Goal: Task Accomplishment & Management: Complete application form

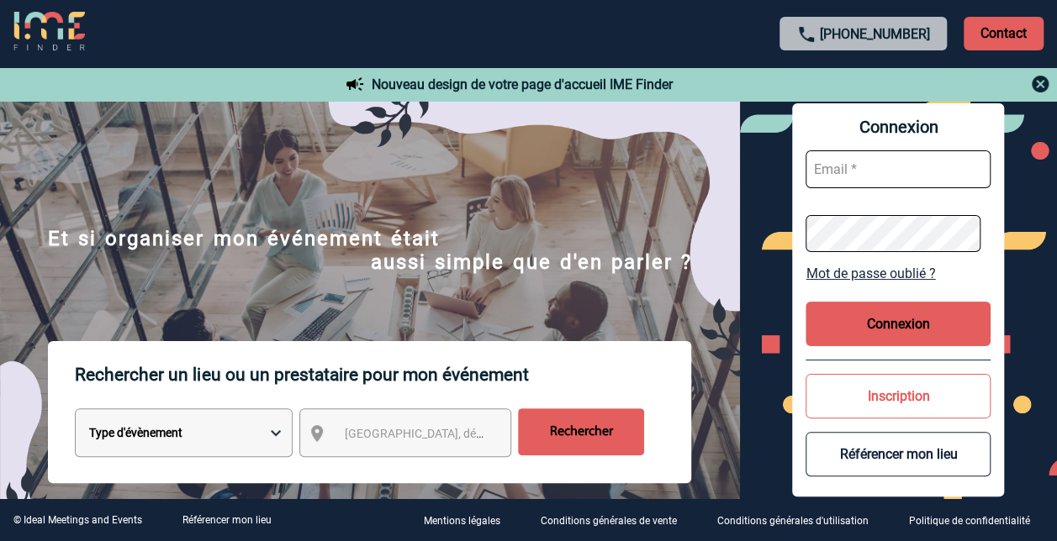
click at [880, 177] on input "text" at bounding box center [897, 169] width 185 height 38
type input "christelle.thiebaut@sanofi.com"
click at [879, 318] on button "Connexion" at bounding box center [897, 324] width 185 height 45
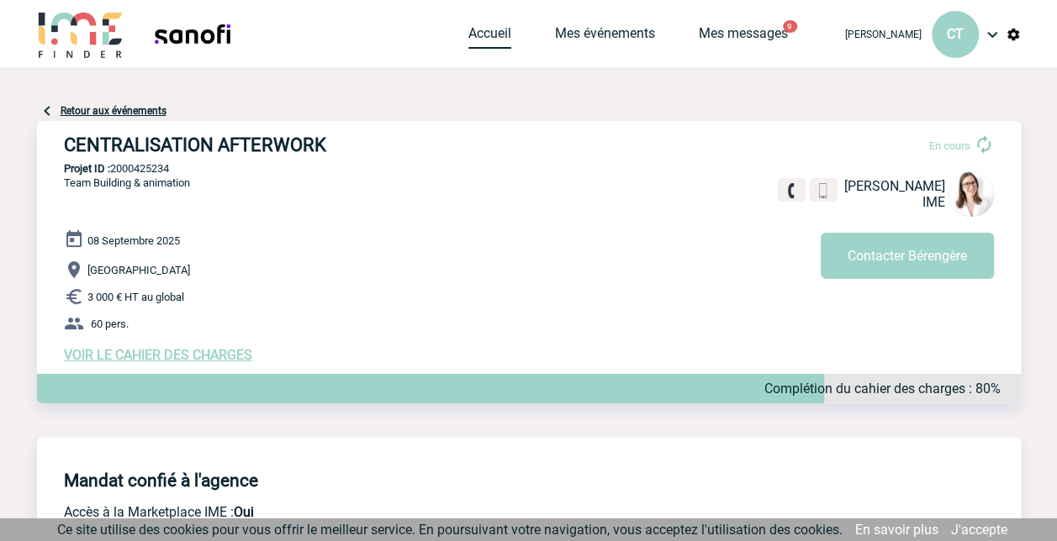
click at [468, 40] on link "Accueil" at bounding box center [489, 37] width 43 height 24
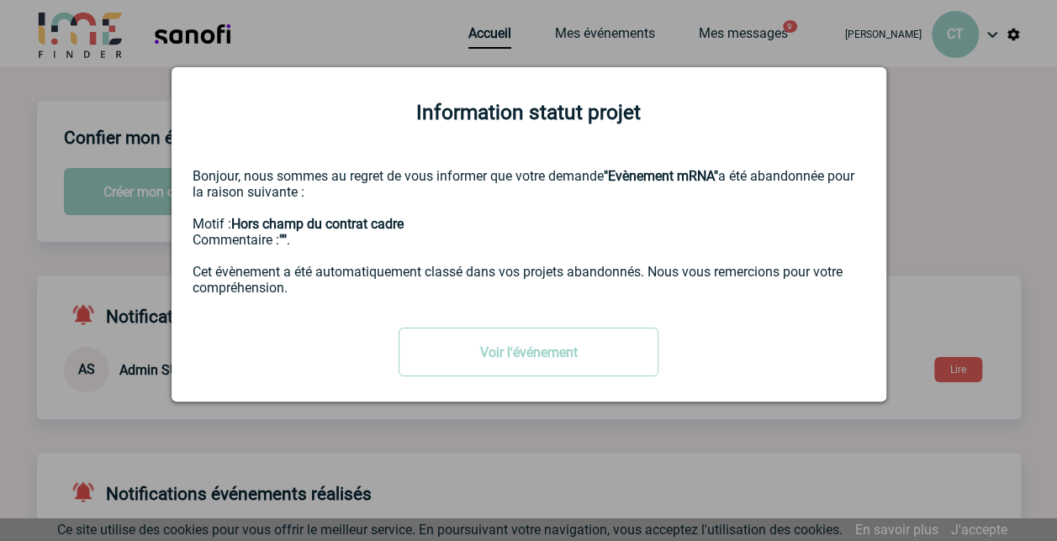
click at [969, 138] on div at bounding box center [528, 270] width 1057 height 541
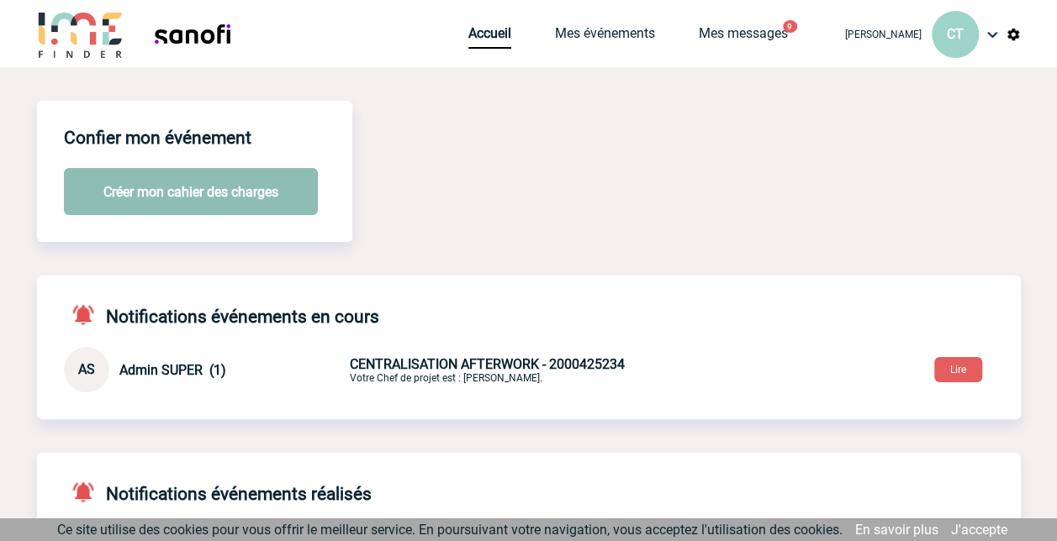
click at [220, 199] on button "Créer mon cahier des charges" at bounding box center [191, 191] width 254 height 47
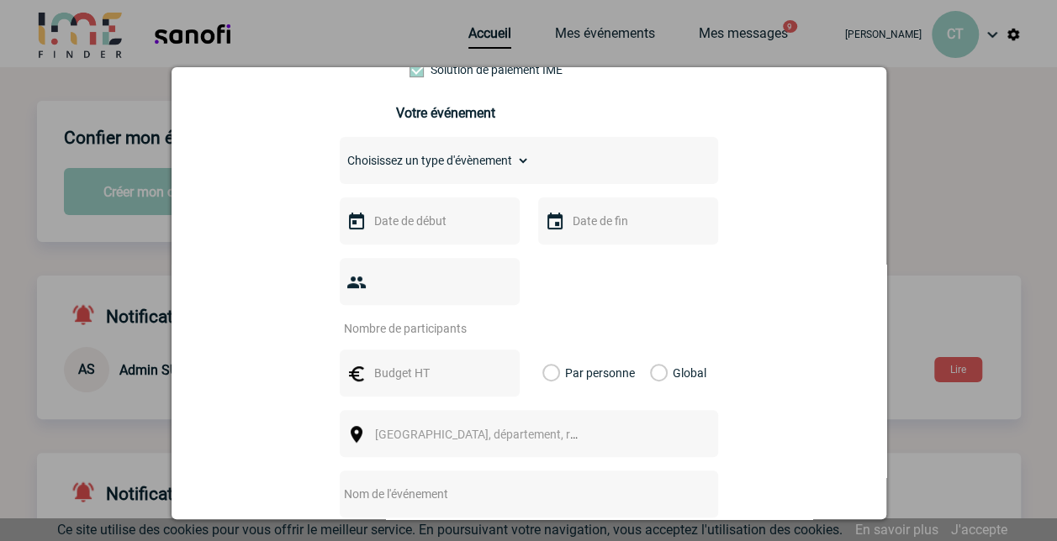
scroll to position [234, 0]
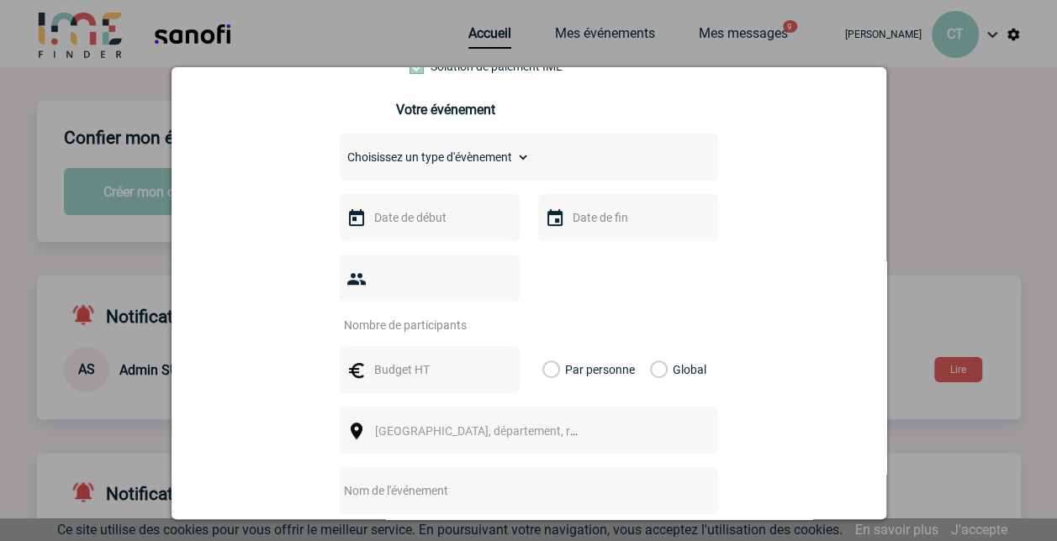
click at [514, 161] on select "Choisissez un type d'évènement Séminaire avec nuitée Séminaire sans nuitée Repa…" at bounding box center [435, 157] width 190 height 24
select select "4"
click at [340, 150] on select "Choisissez un type d'évènement Séminaire avec nuitée Séminaire sans nuitée Repa…" at bounding box center [435, 157] width 190 height 24
click at [404, 223] on input "text" at bounding box center [428, 218] width 116 height 22
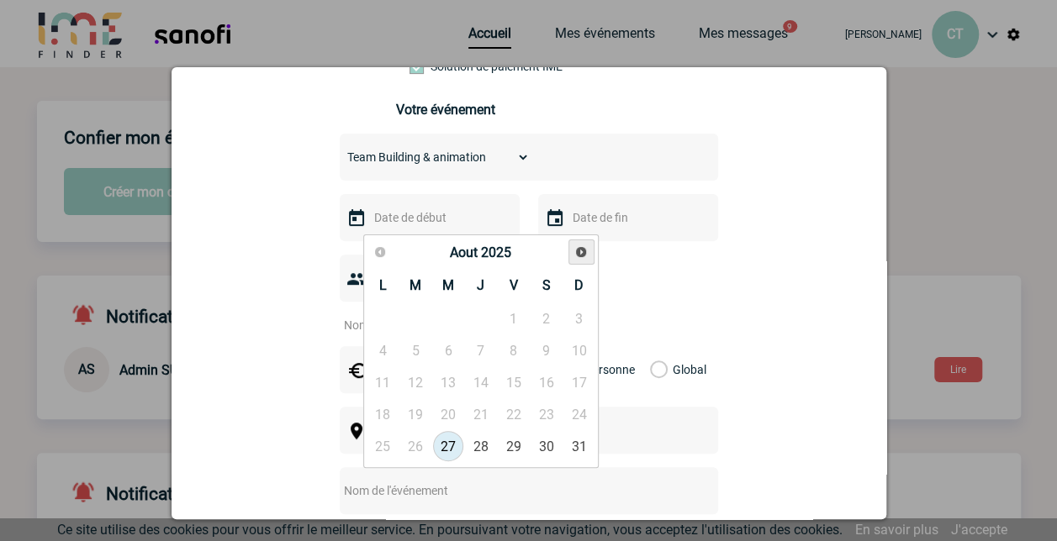
click at [578, 252] on span "Suivant" at bounding box center [580, 251] width 13 height 13
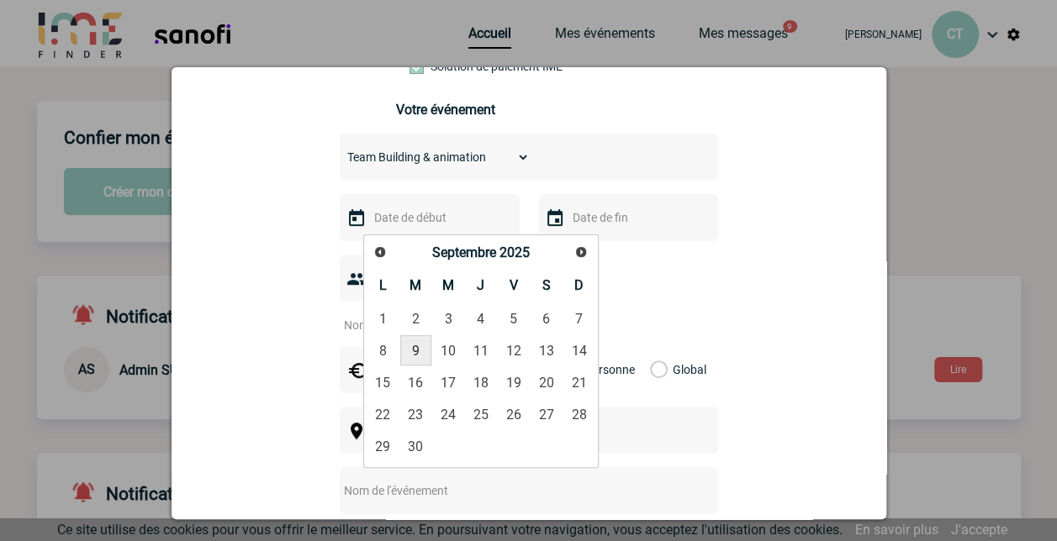
click at [417, 346] on link "9" at bounding box center [415, 350] width 31 height 30
type input "09-09-2025"
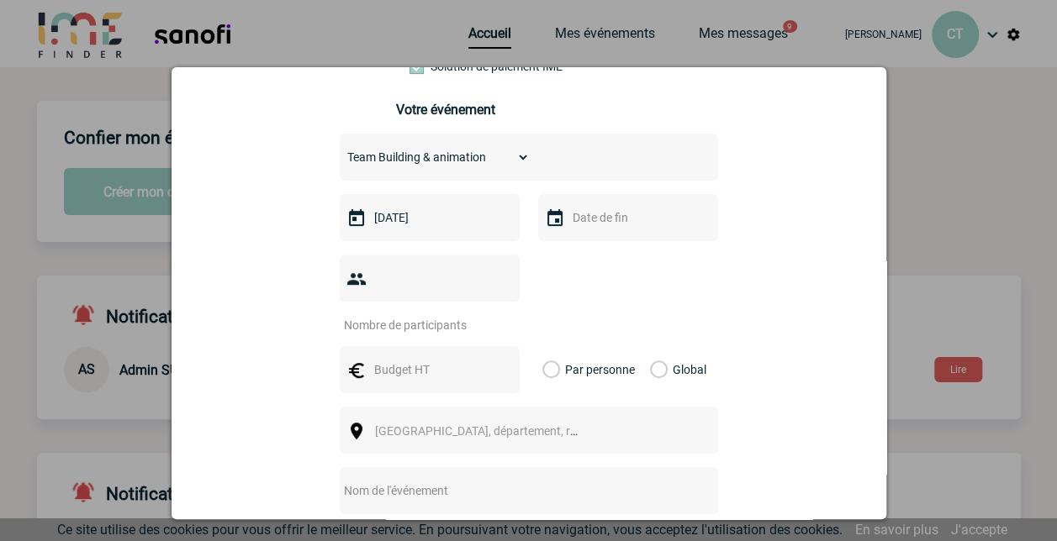
click at [550, 219] on img at bounding box center [555, 218] width 20 height 20
click at [607, 228] on input "text" at bounding box center [626, 218] width 116 height 22
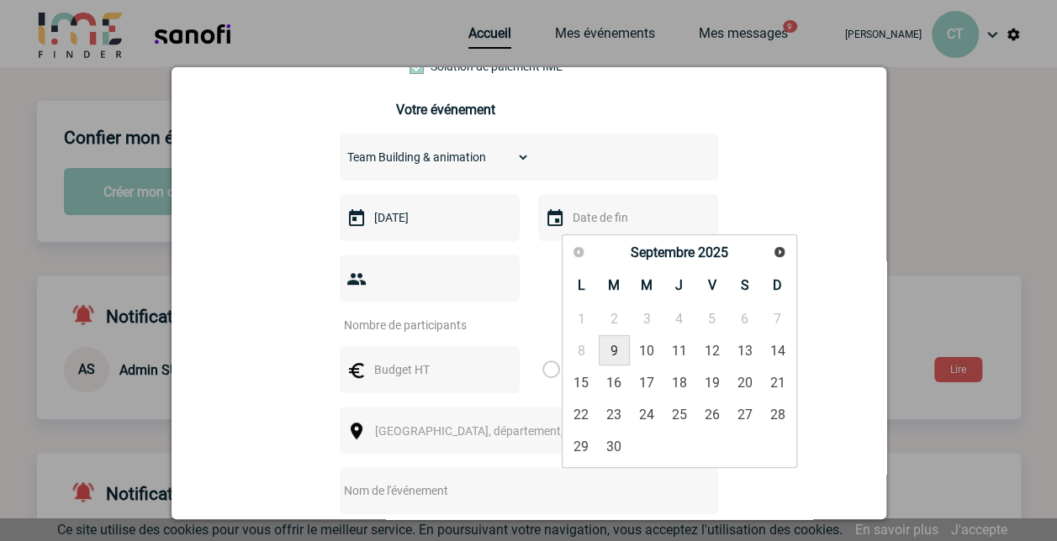
click at [614, 351] on link "9" at bounding box center [613, 350] width 31 height 30
type input "09-09-2025"
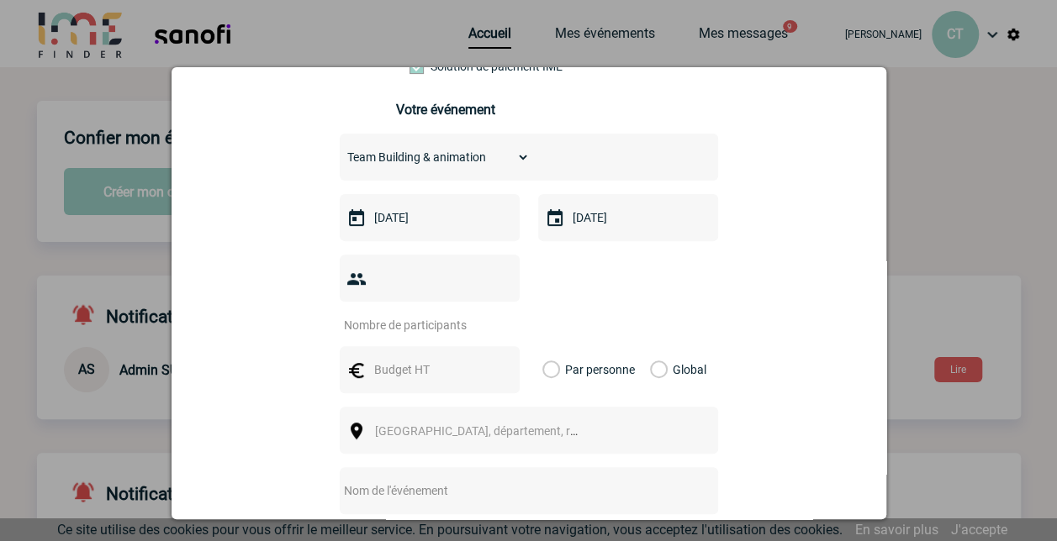
click at [437, 314] on input "number" at bounding box center [419, 325] width 158 height 22
type input "10"
click at [426, 424] on span "Ville, département, région..." at bounding box center [492, 430] width 234 height 13
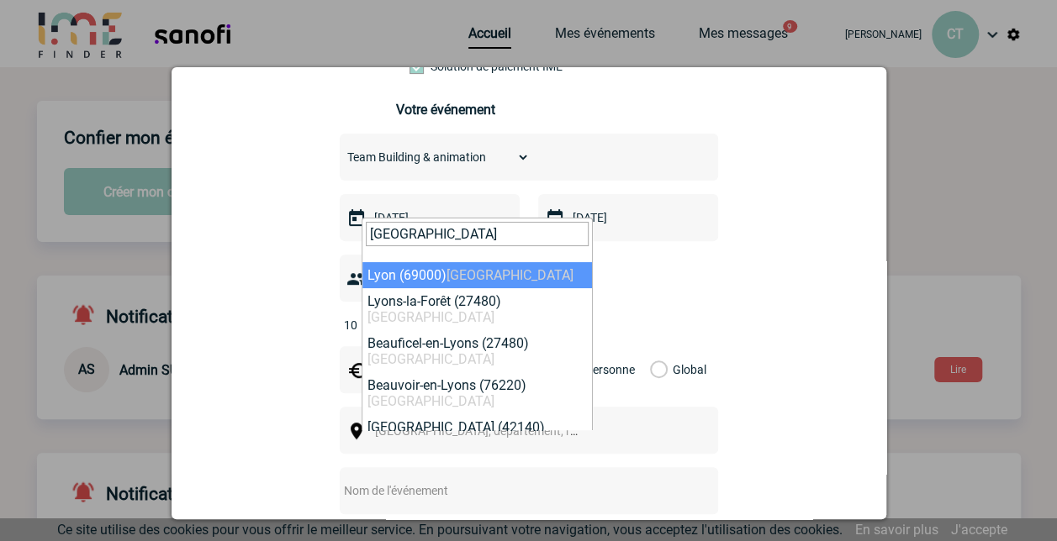
type input "LYON"
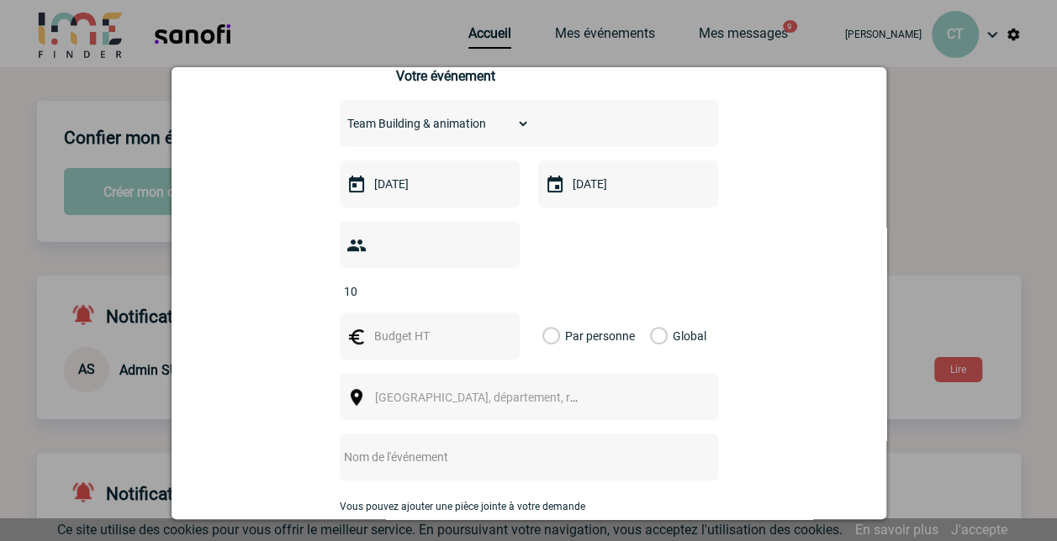
scroll to position [290, 0]
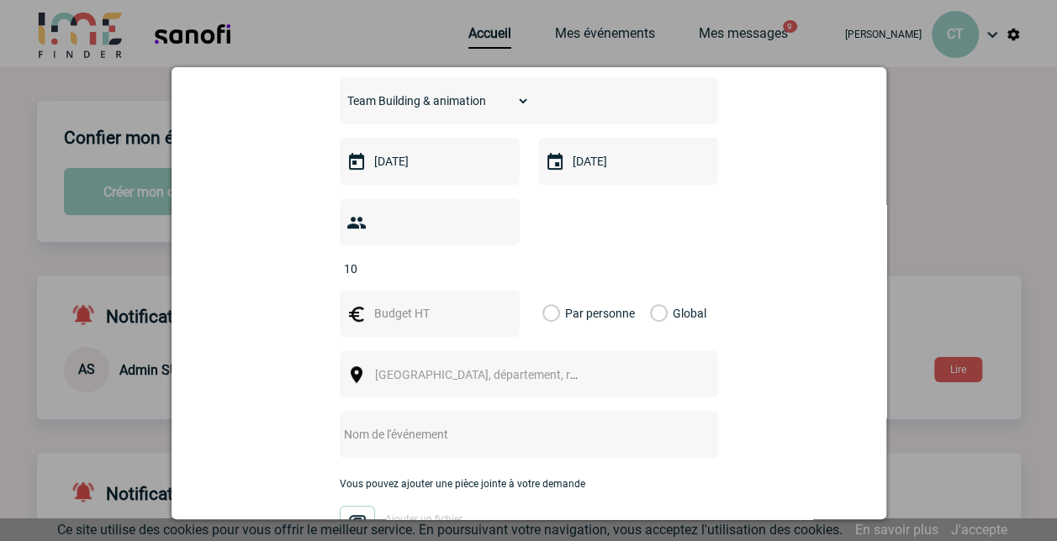
click at [390, 368] on span "Ville, département, région..." at bounding box center [492, 374] width 234 height 13
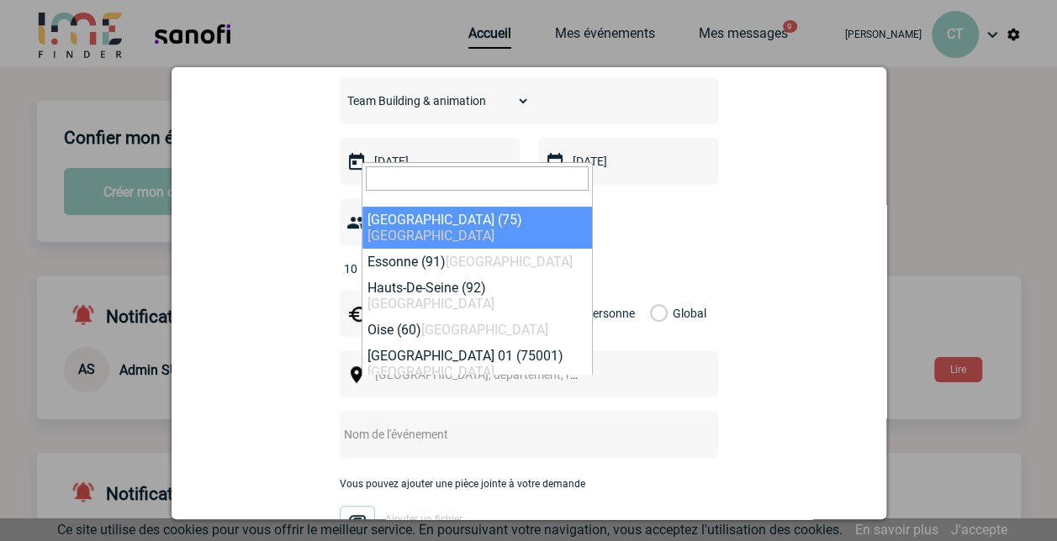
select select "3"
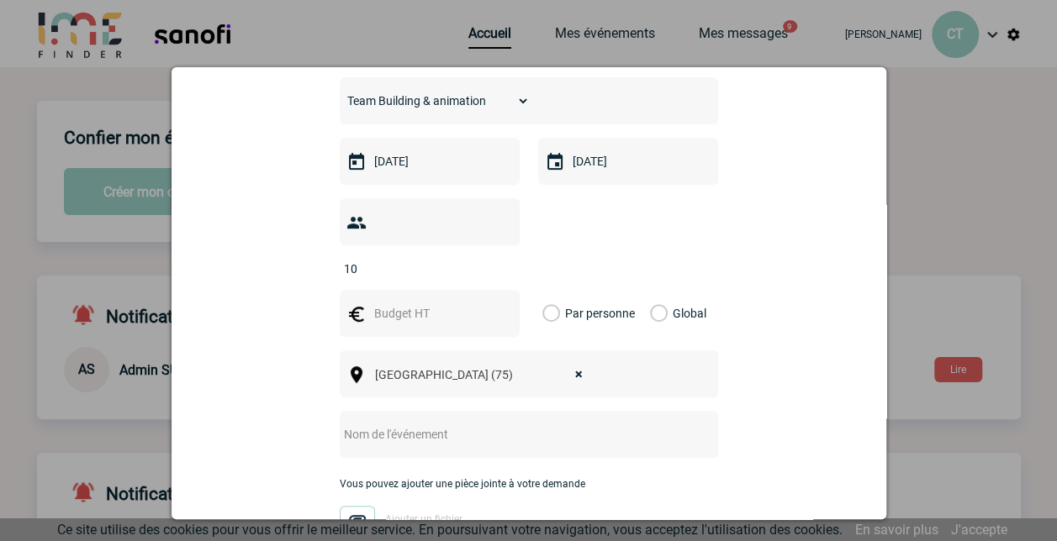
click at [444, 421] on div at bounding box center [529, 434] width 378 height 47
click at [394, 424] on input "text" at bounding box center [507, 435] width 334 height 22
paste input "F2F meeting équipe CMC PanFlu"
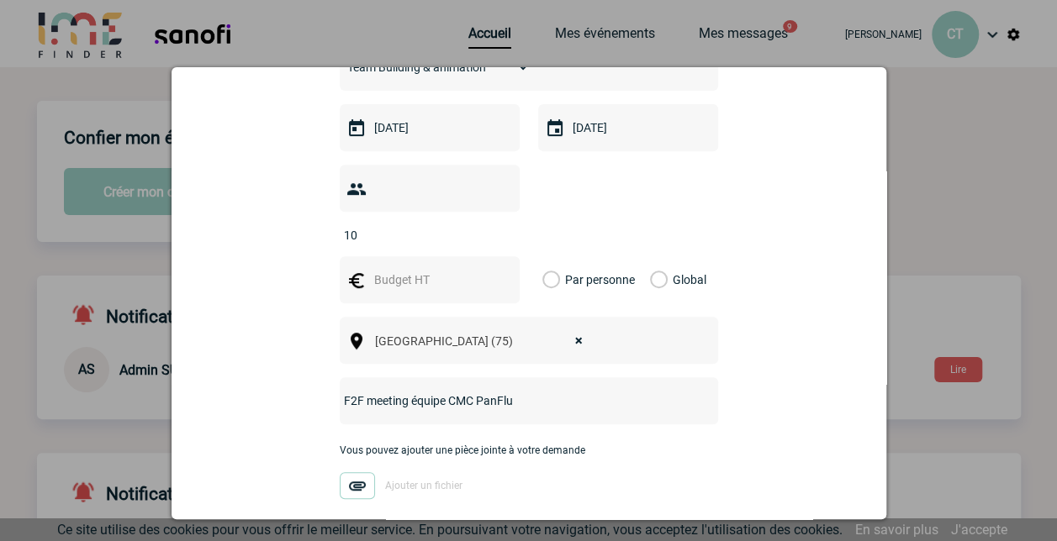
scroll to position [407, 0]
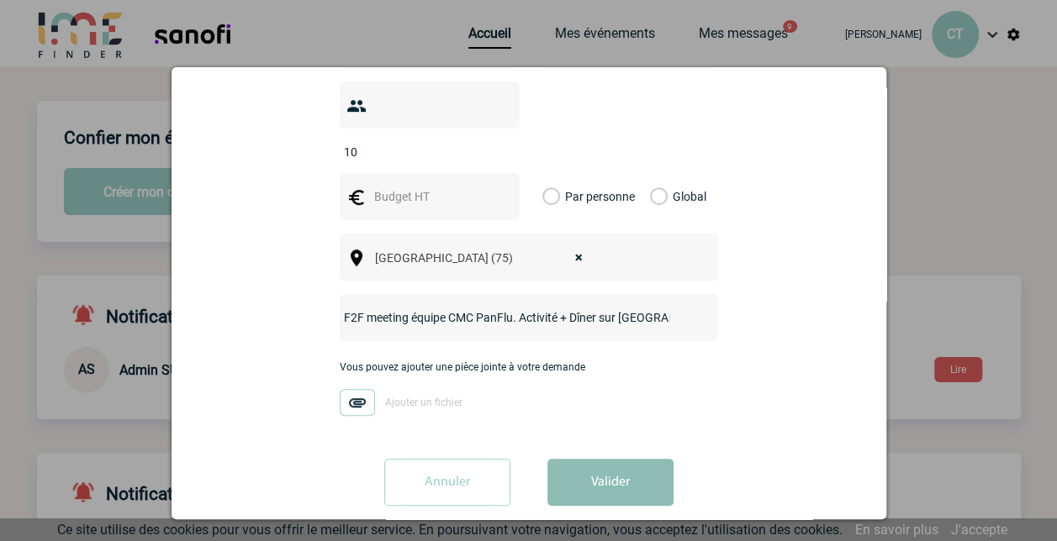
type input "F2F meeting équipe CMC PanFlu. Activité + Dîner sur [GEOGRAPHIC_DATA]"
click at [601, 459] on button "Valider" at bounding box center [610, 482] width 126 height 47
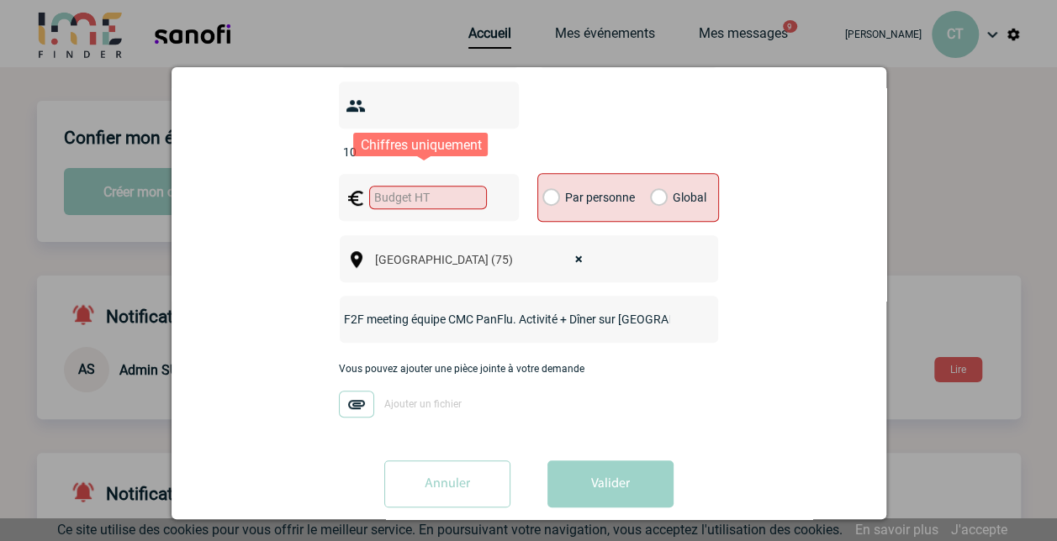
click at [432, 186] on input "text" at bounding box center [428, 198] width 118 height 24
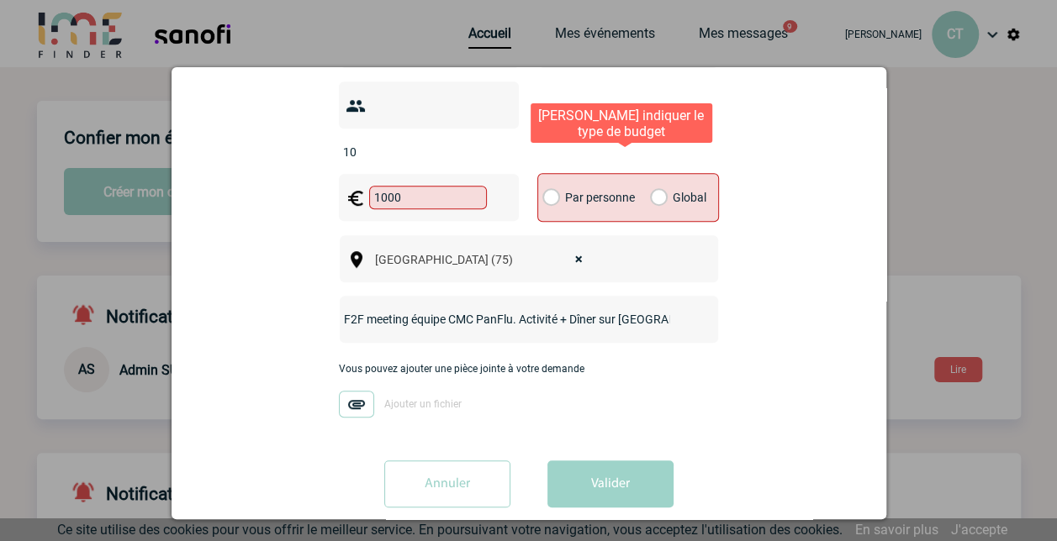
type input "1000"
click at [650, 176] on label "Global" at bounding box center [655, 197] width 11 height 47
click at [0, 0] on input "Global" at bounding box center [0, 0] width 0 height 0
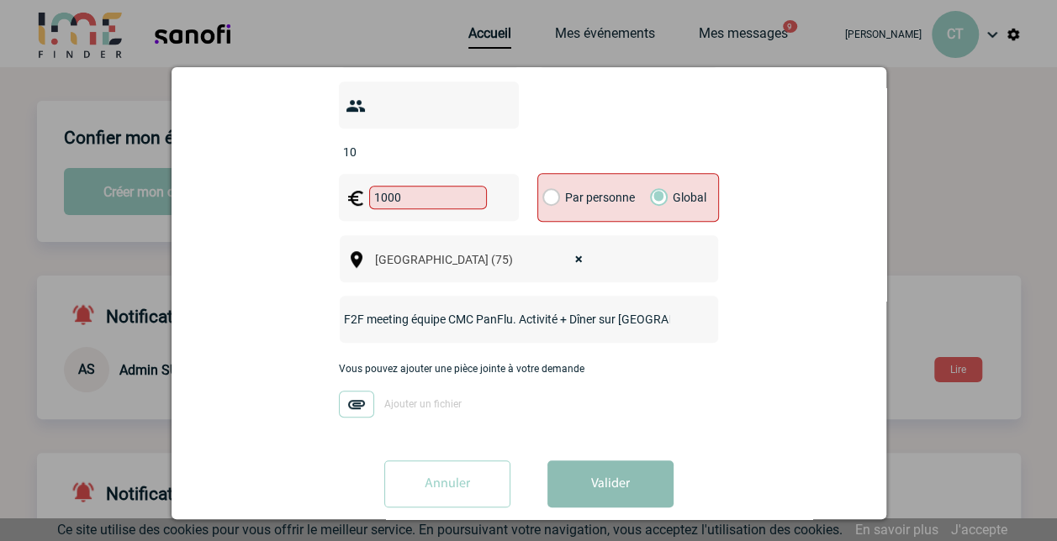
click at [604, 461] on button "Valider" at bounding box center [610, 484] width 126 height 47
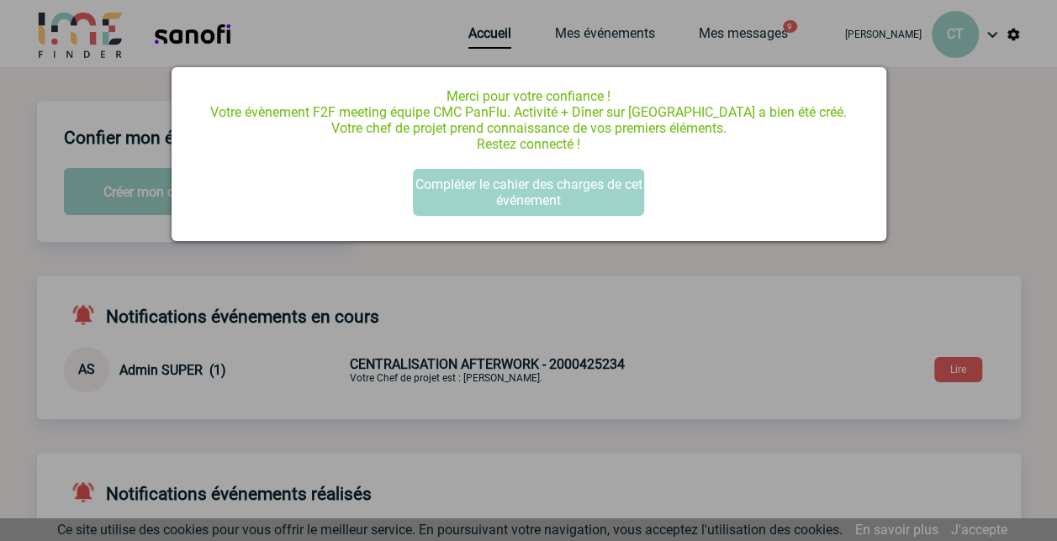
scroll to position [0, 0]
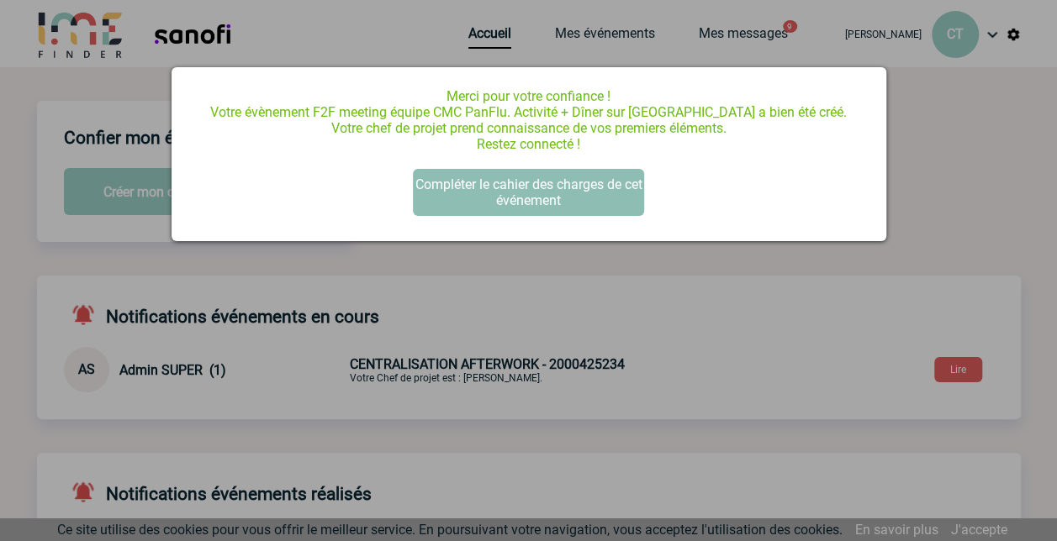
click at [516, 196] on button "Compléter le cahier des charges de cet événement" at bounding box center [528, 192] width 231 height 47
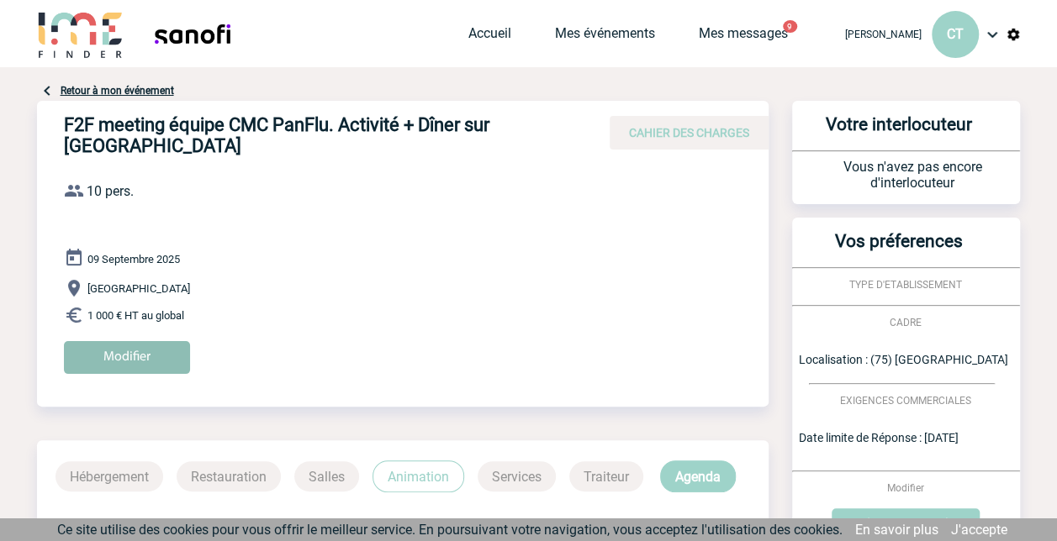
click at [151, 341] on input "Modifier" at bounding box center [127, 357] width 126 height 33
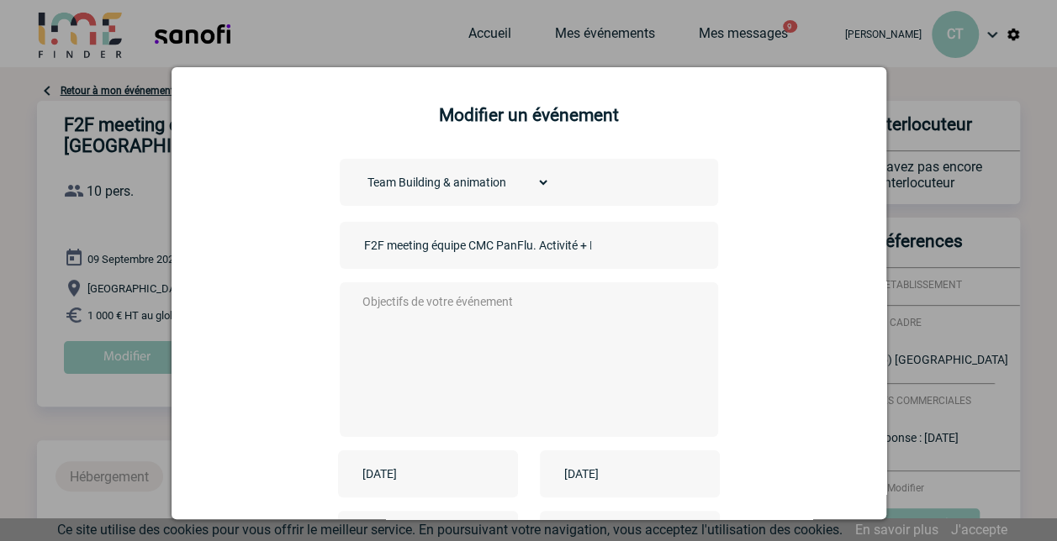
click at [1037, 432] on div at bounding box center [528, 270] width 1057 height 541
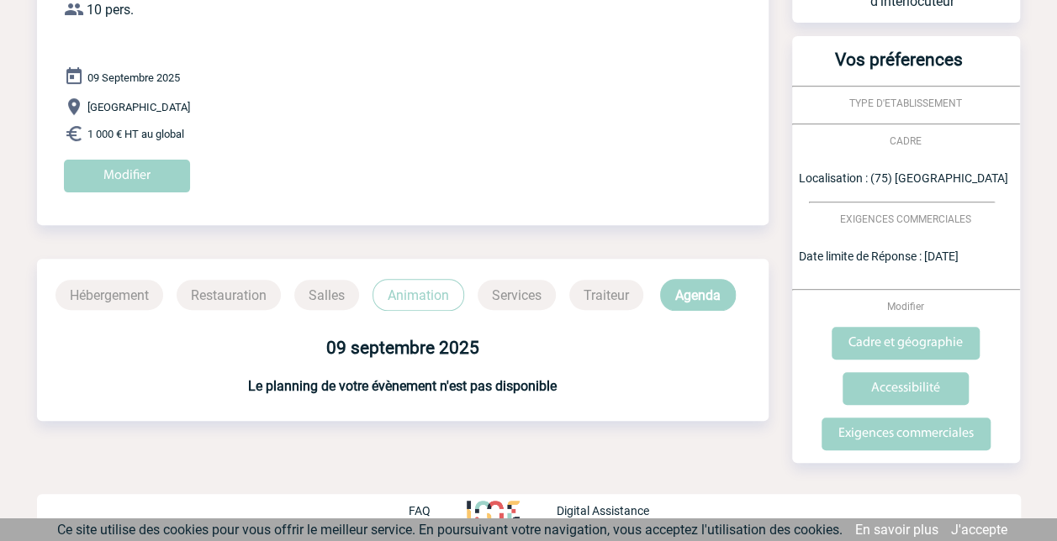
scroll to position [150, 0]
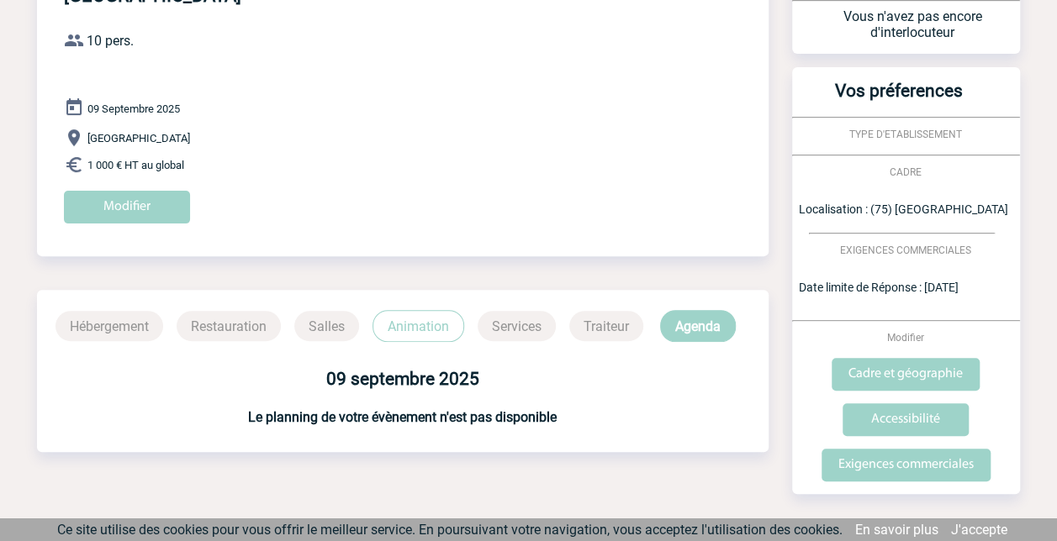
click at [103, 132] on span "[GEOGRAPHIC_DATA]" at bounding box center [138, 138] width 103 height 13
click at [121, 191] on input "Modifier" at bounding box center [127, 207] width 126 height 33
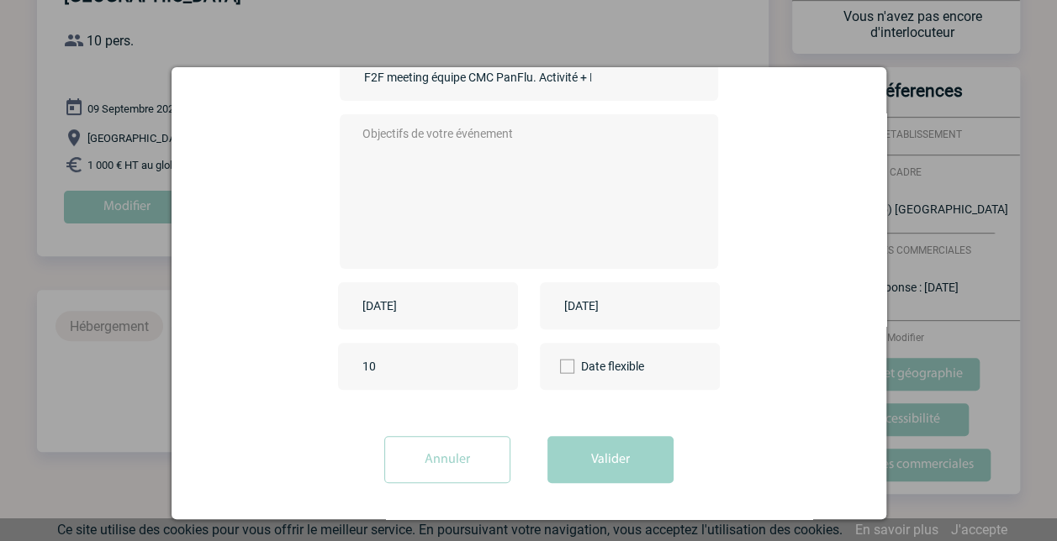
scroll to position [171, 0]
click at [600, 464] on button "Valider" at bounding box center [610, 458] width 126 height 47
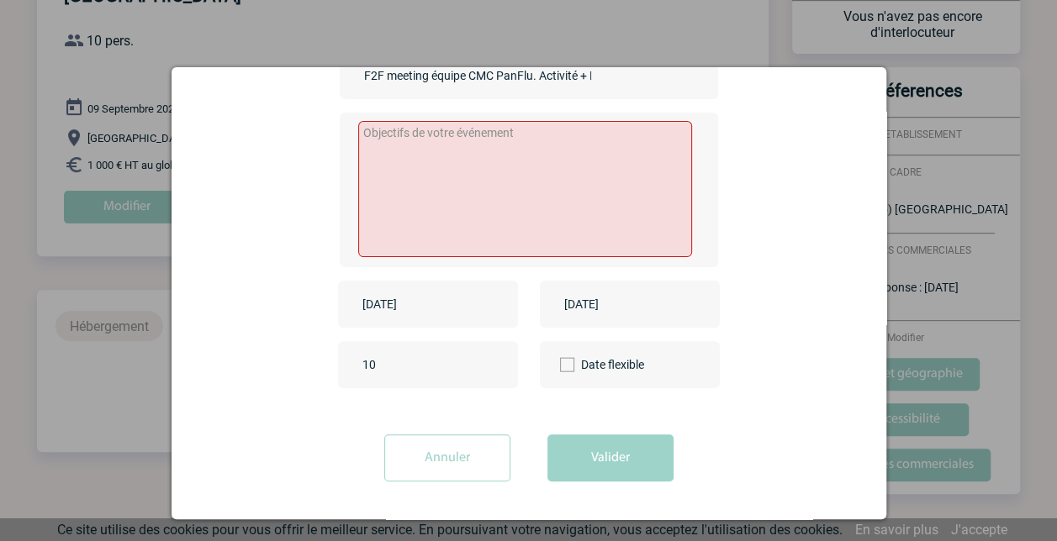
scroll to position [0, 0]
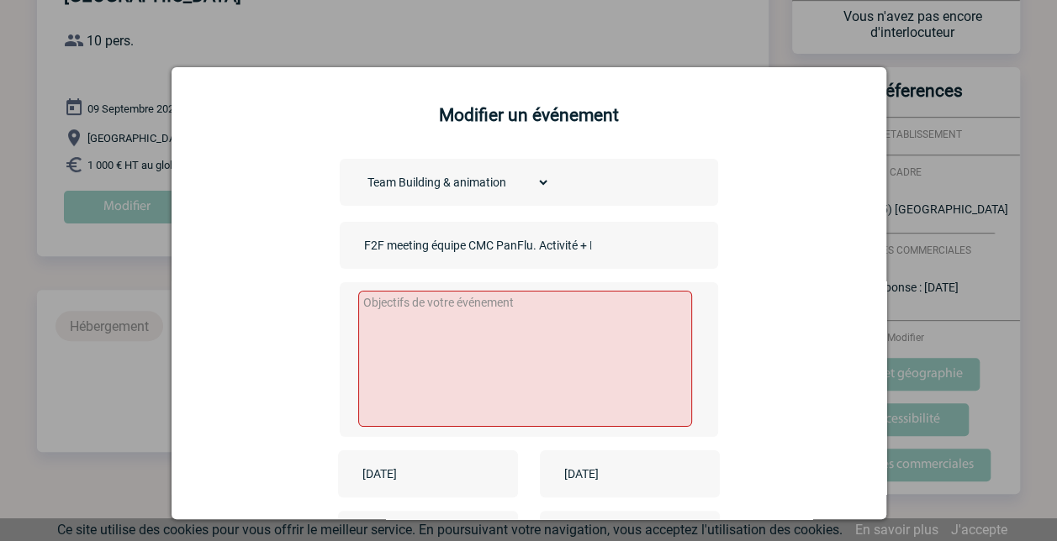
click at [705, 124] on h2 "Modifier un événement" at bounding box center [528, 115] width 672 height 20
click at [1015, 178] on div at bounding box center [528, 270] width 1057 height 541
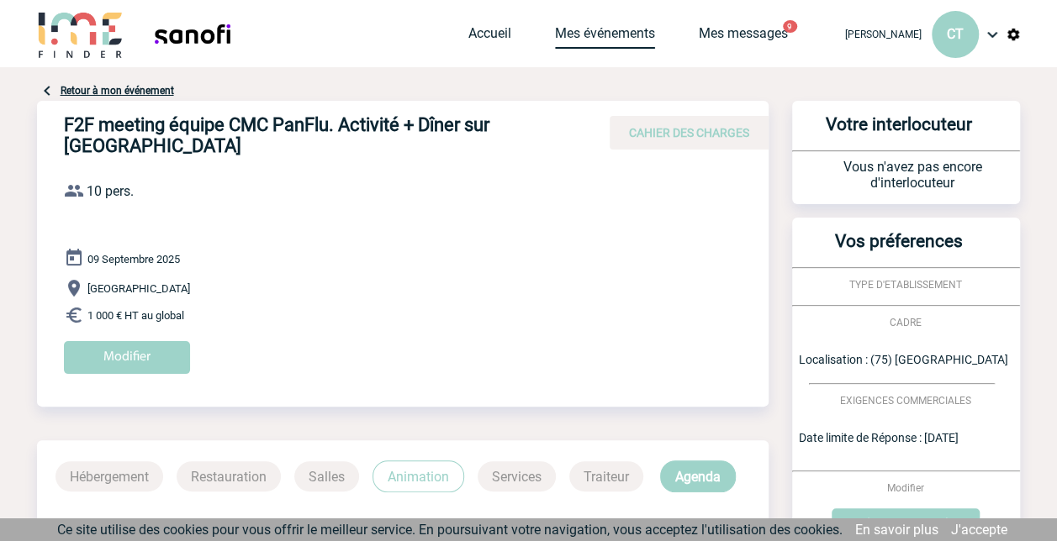
click at [593, 35] on link "Mes événements" at bounding box center [605, 37] width 100 height 24
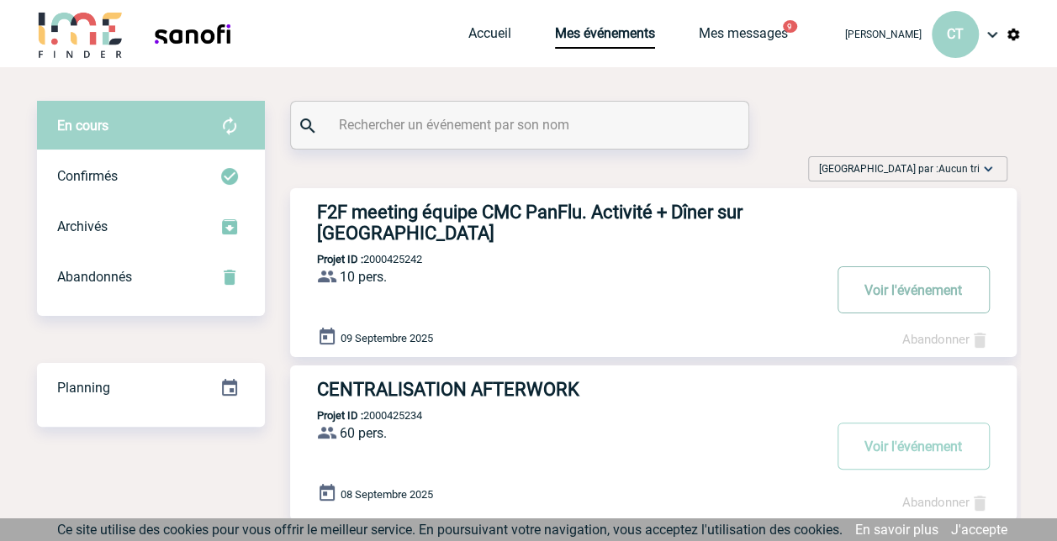
click at [915, 269] on button "Voir l'événement" at bounding box center [913, 289] width 152 height 47
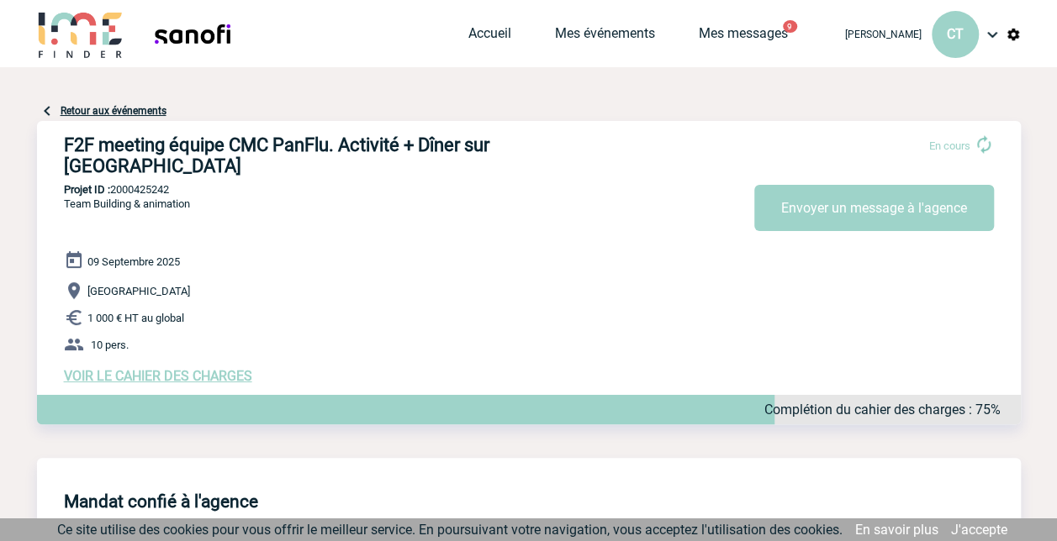
click at [119, 368] on span "VOIR LE CAHIER DES CHARGES" at bounding box center [158, 376] width 188 height 16
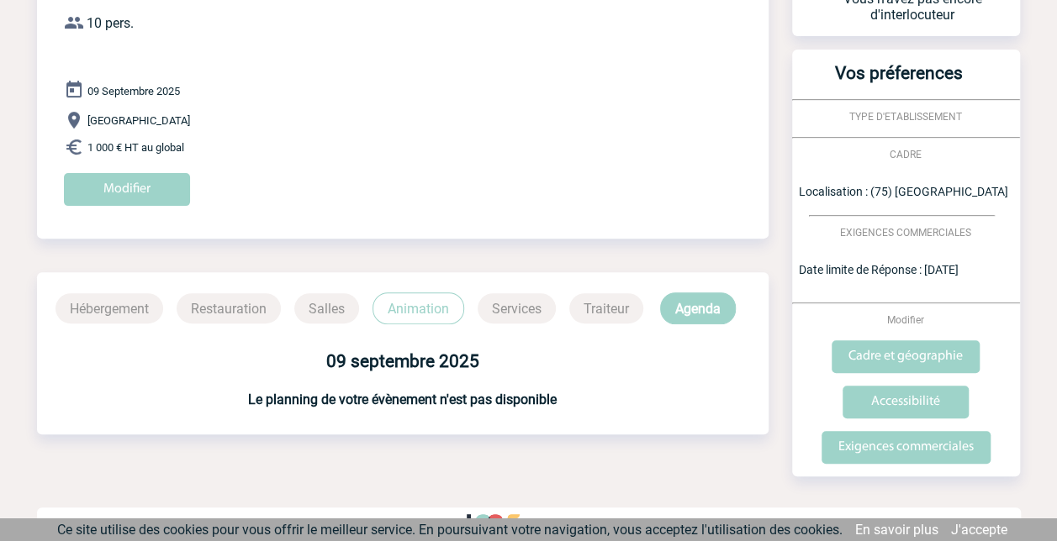
scroll to position [184, 0]
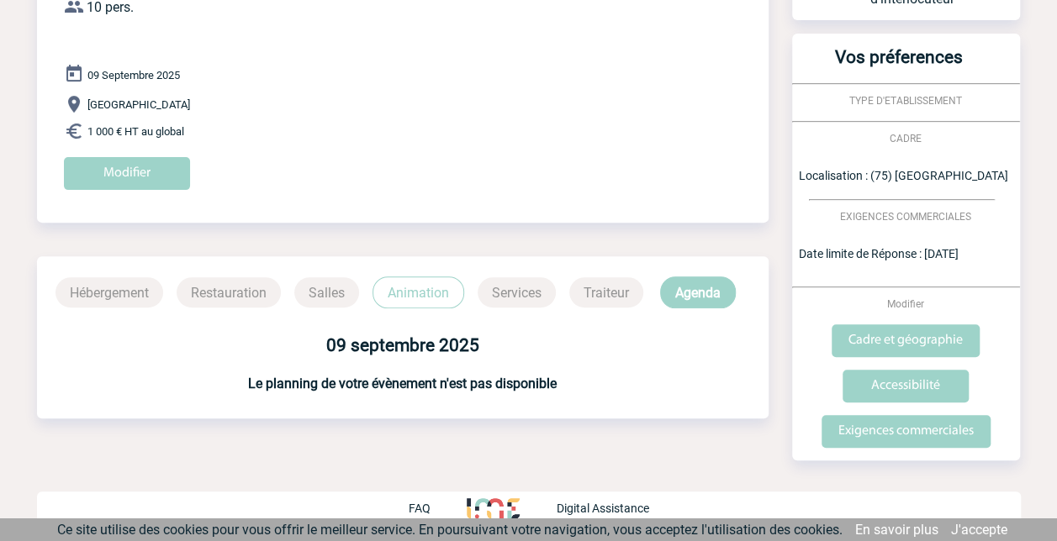
click at [904, 305] on span "Modifier" at bounding box center [905, 304] width 37 height 12
click at [890, 338] on input "Cadre et géographie" at bounding box center [905, 340] width 148 height 33
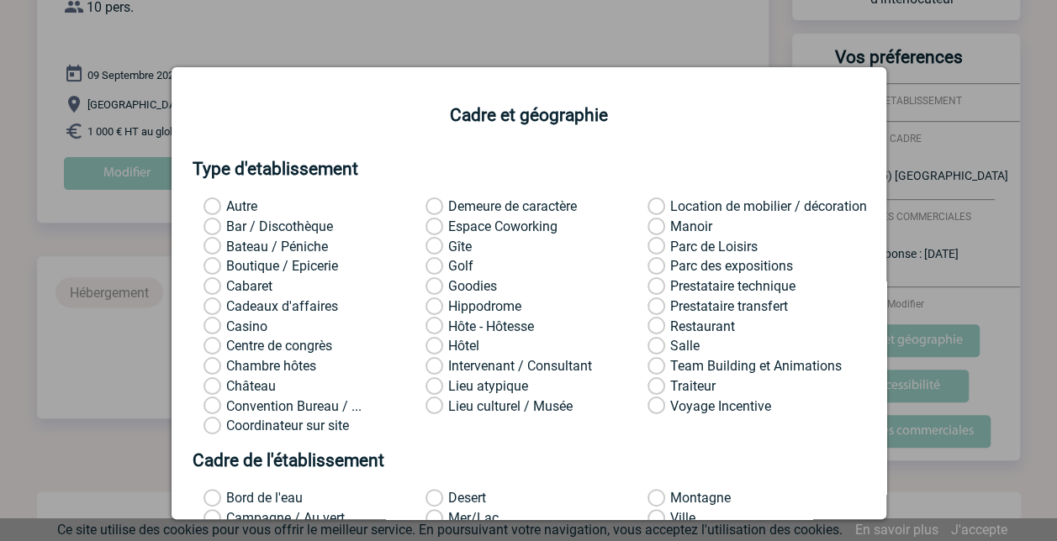
scroll to position [261, 0]
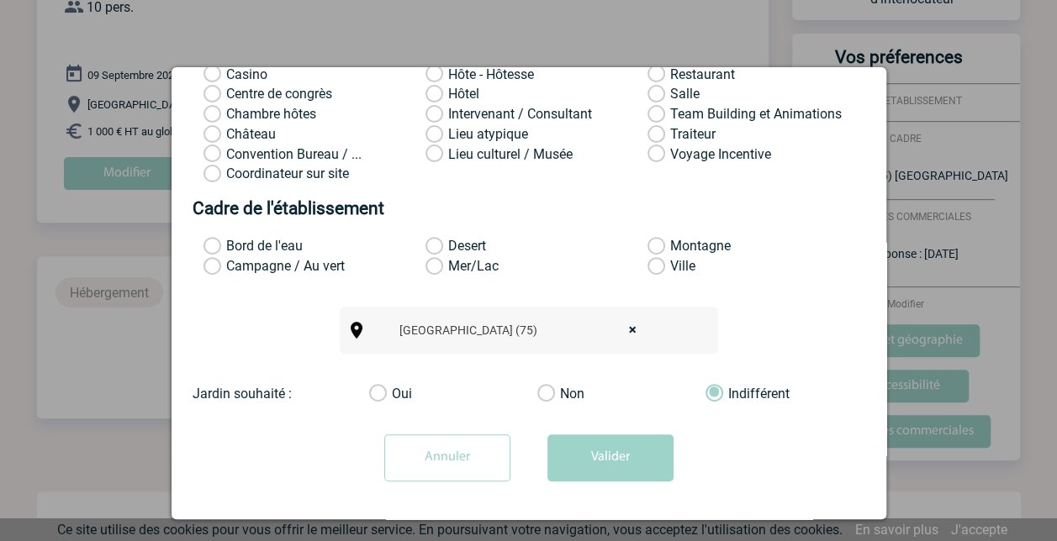
select select
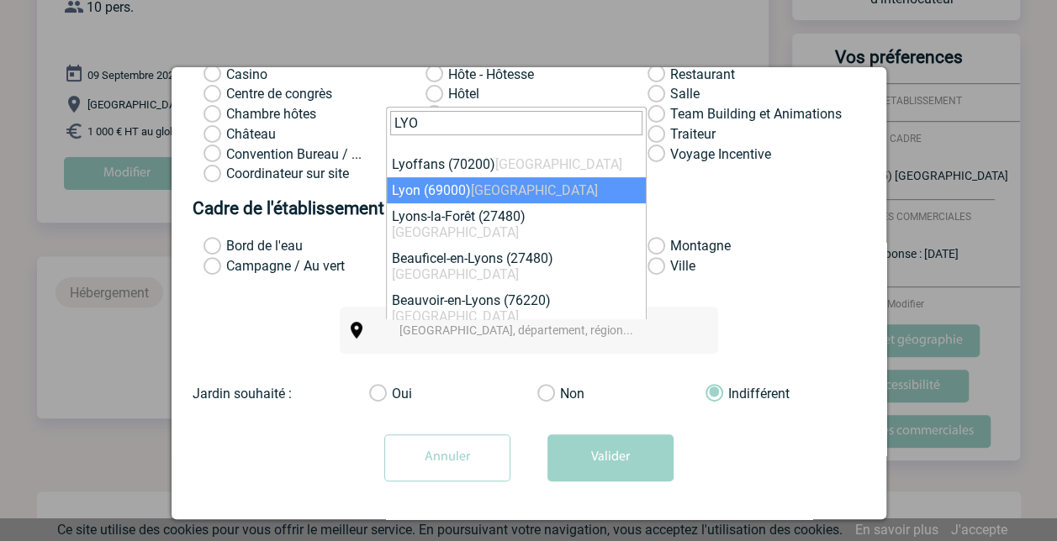
type input "LYO"
select select "36544"
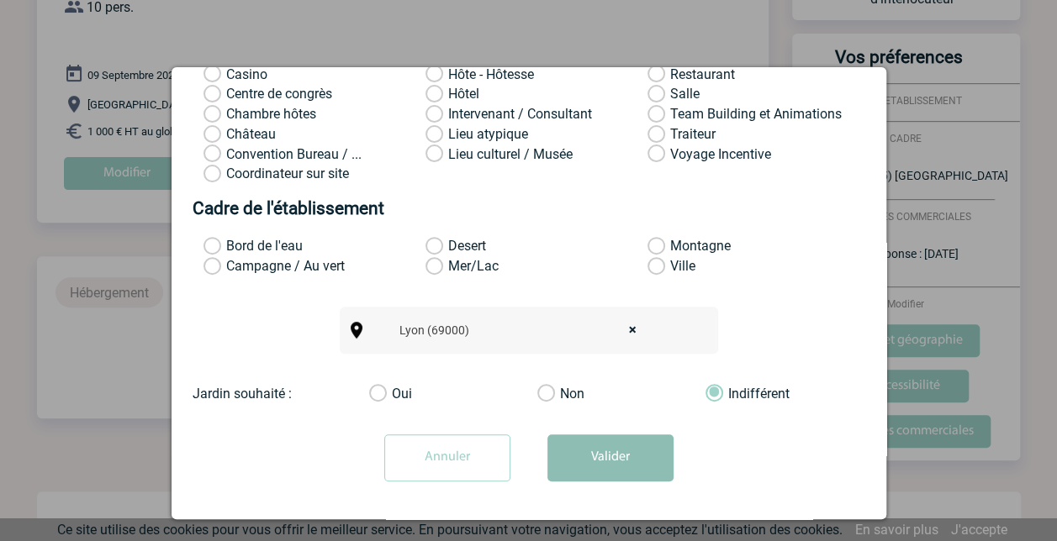
click at [594, 455] on button "Valider" at bounding box center [610, 458] width 126 height 47
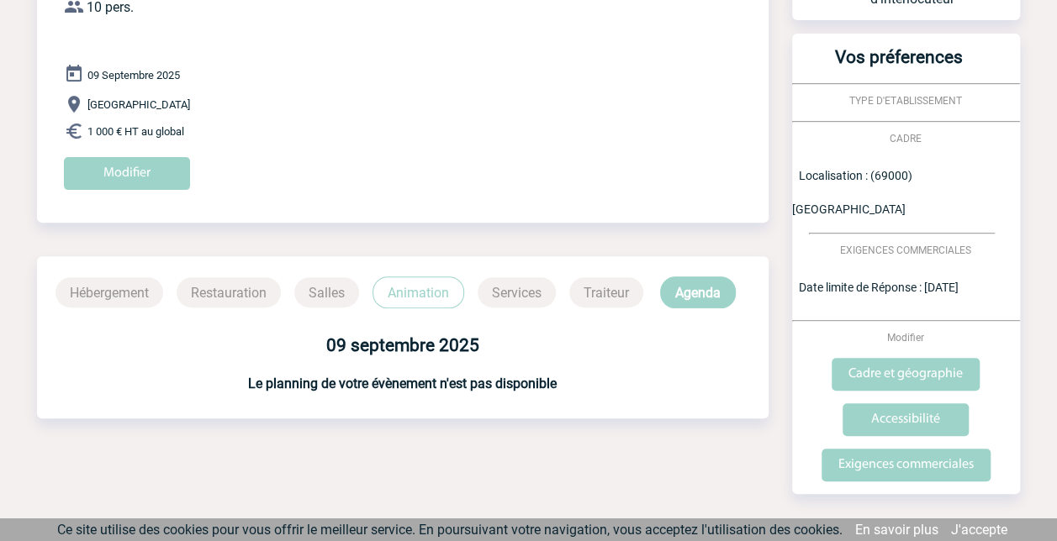
scroll to position [0, 0]
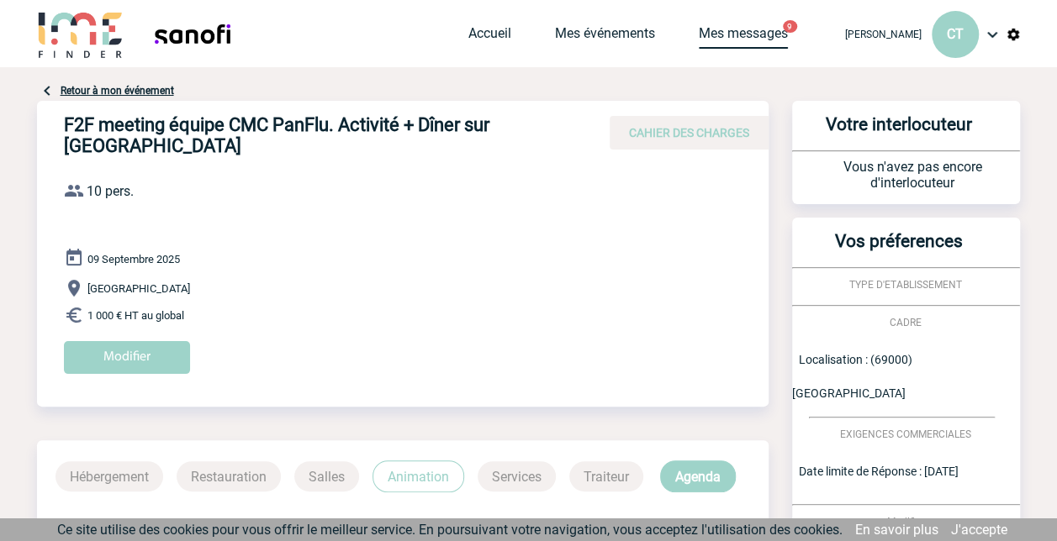
click at [727, 37] on link "Mes messages" at bounding box center [743, 37] width 89 height 24
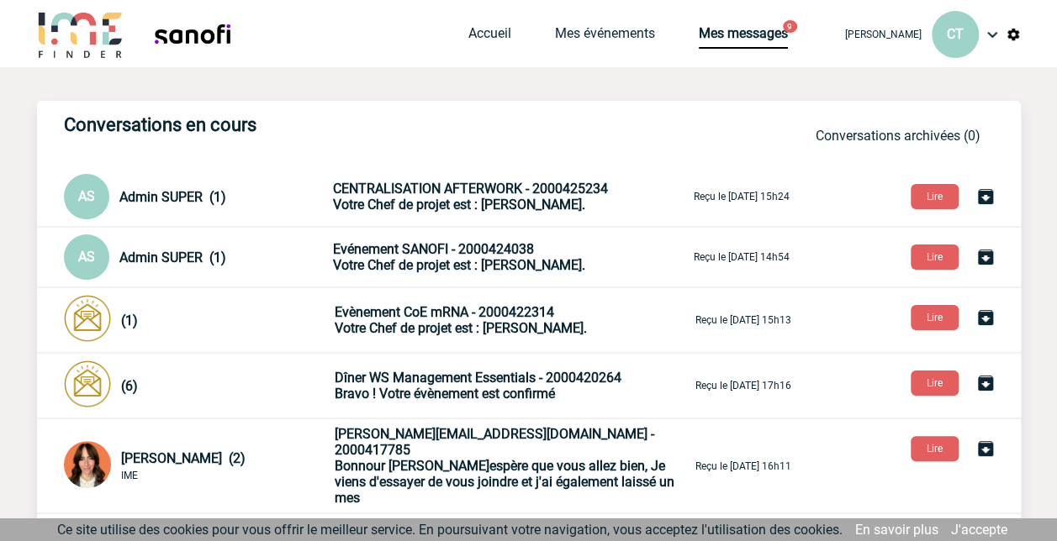
click at [884, 171] on div "Conversations en cours Conversations archivées (0) AS Admin SUPER (1) CENTRALIS…" at bounding box center [528, 473] width 983 height 744
click at [562, 36] on link "Mes événements" at bounding box center [605, 37] width 100 height 24
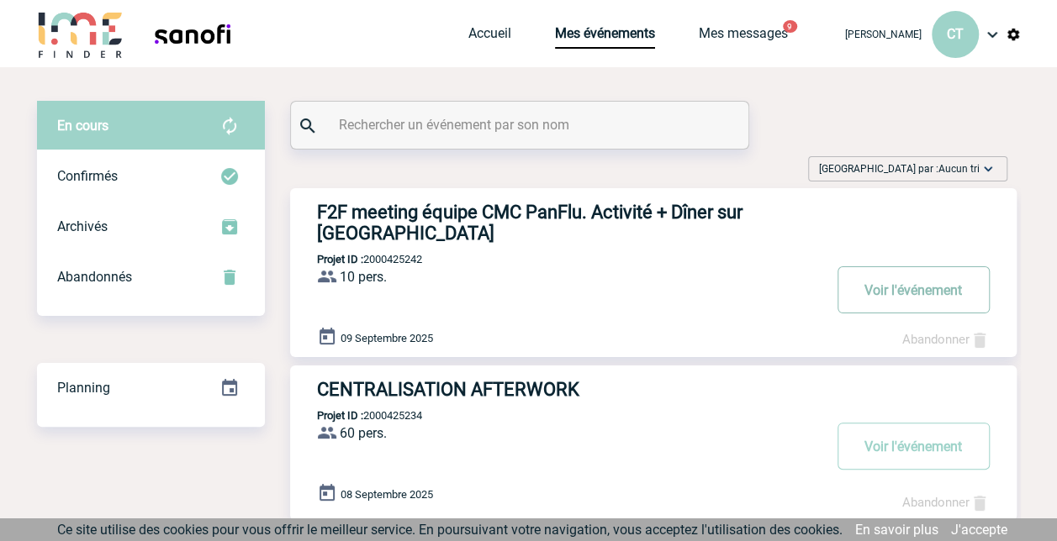
click at [891, 267] on button "Voir l'événement" at bounding box center [913, 289] width 152 height 47
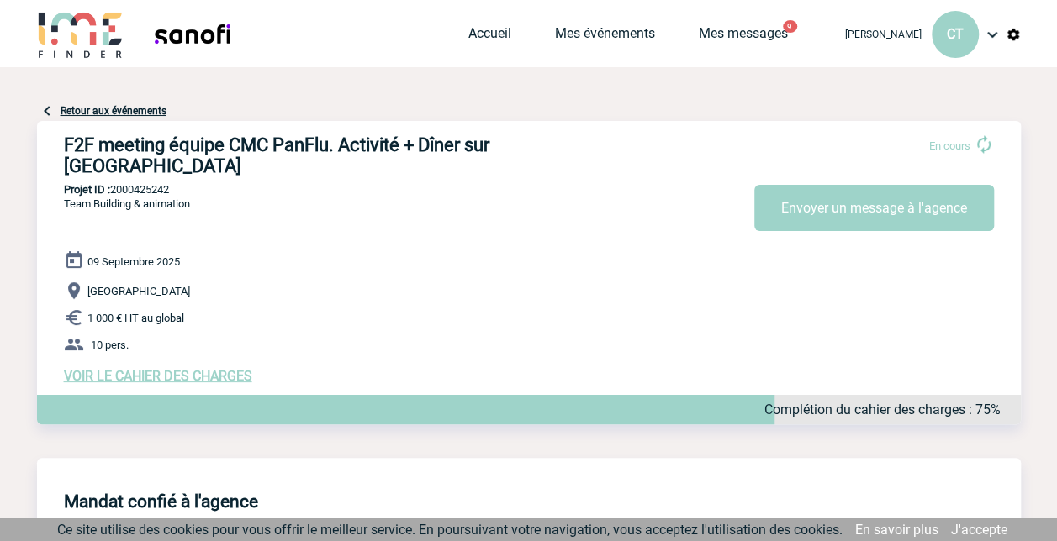
drag, startPoint x: 175, startPoint y: 166, endPoint x: 114, endPoint y: 168, distance: 60.5
click at [114, 183] on p "Projet ID : 2000425242" at bounding box center [528, 189] width 983 height 13
copy p "2000425242"
